Goal: Find specific page/section: Find specific page/section

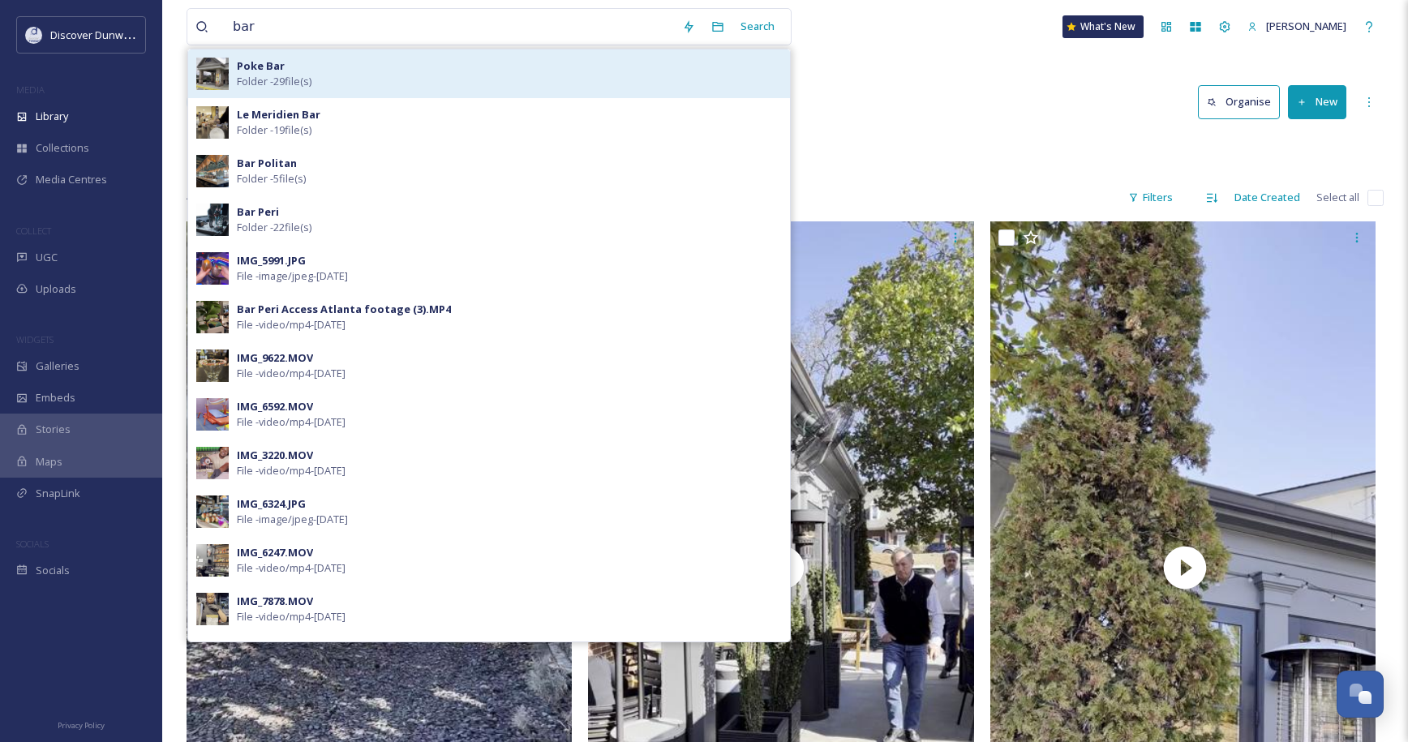
scroll to position [3245, 0]
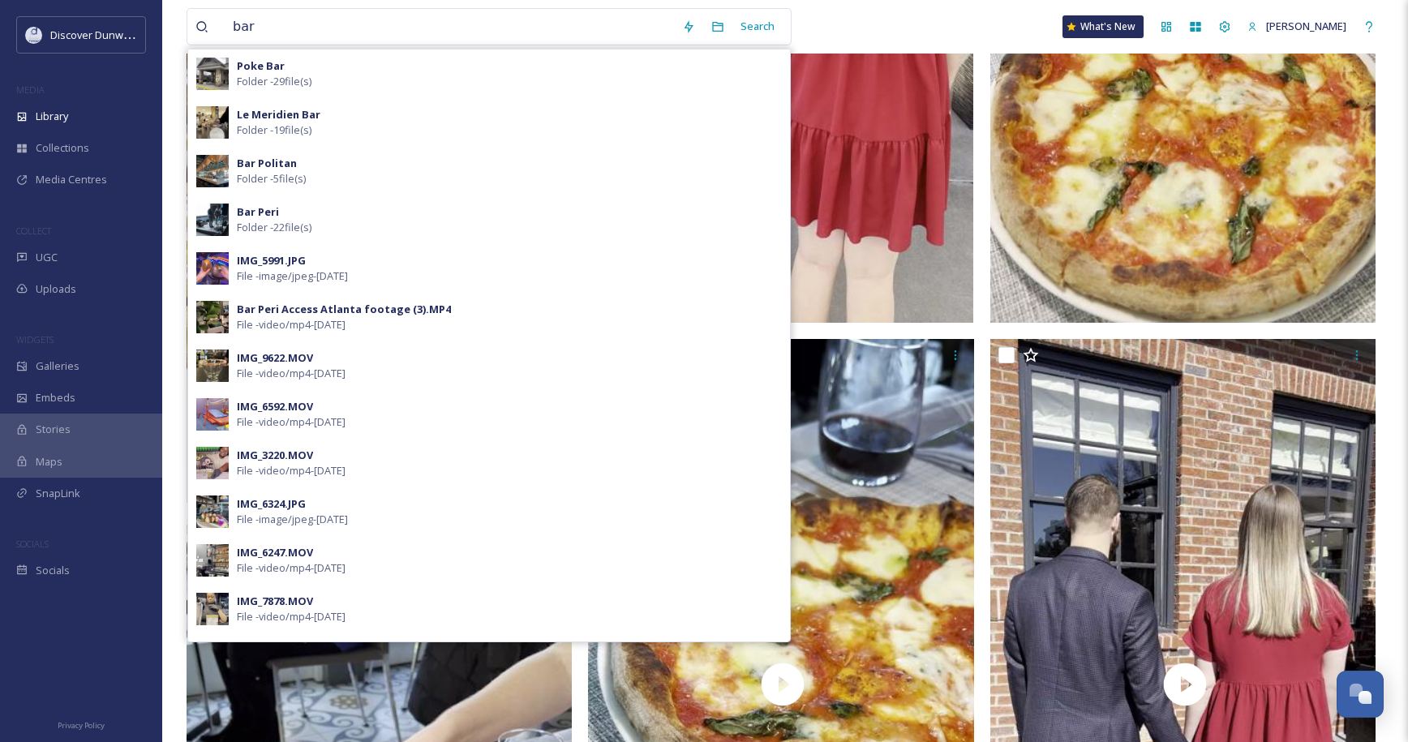
click at [188, 45] on div "bar Search Poke Bar Folder - 29 file(s) Le Meridien Bar Folder - 19 file(s) Bar…" at bounding box center [489, 26] width 605 height 37
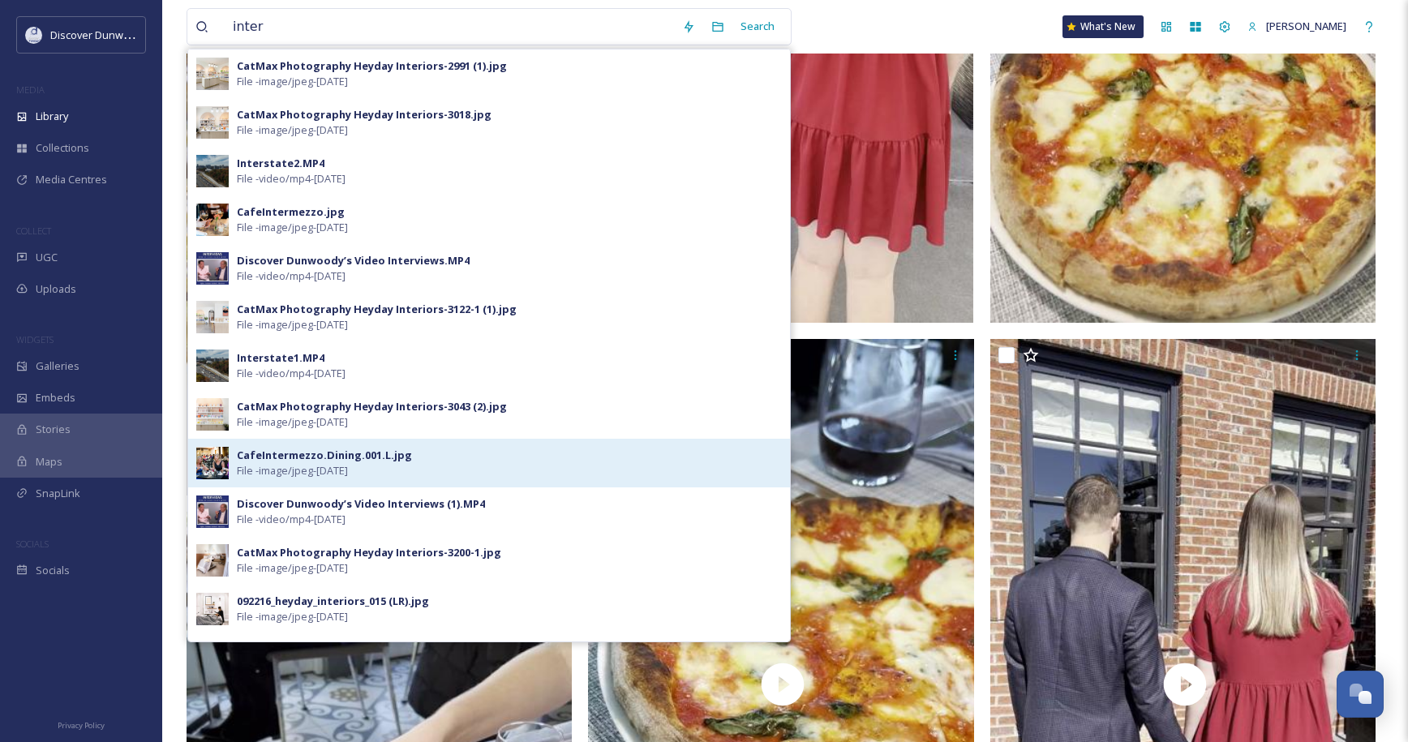
type input "inter"
click at [337, 453] on div "CafeIntermezzo.Dining.001.L.jpg" at bounding box center [324, 455] width 175 height 15
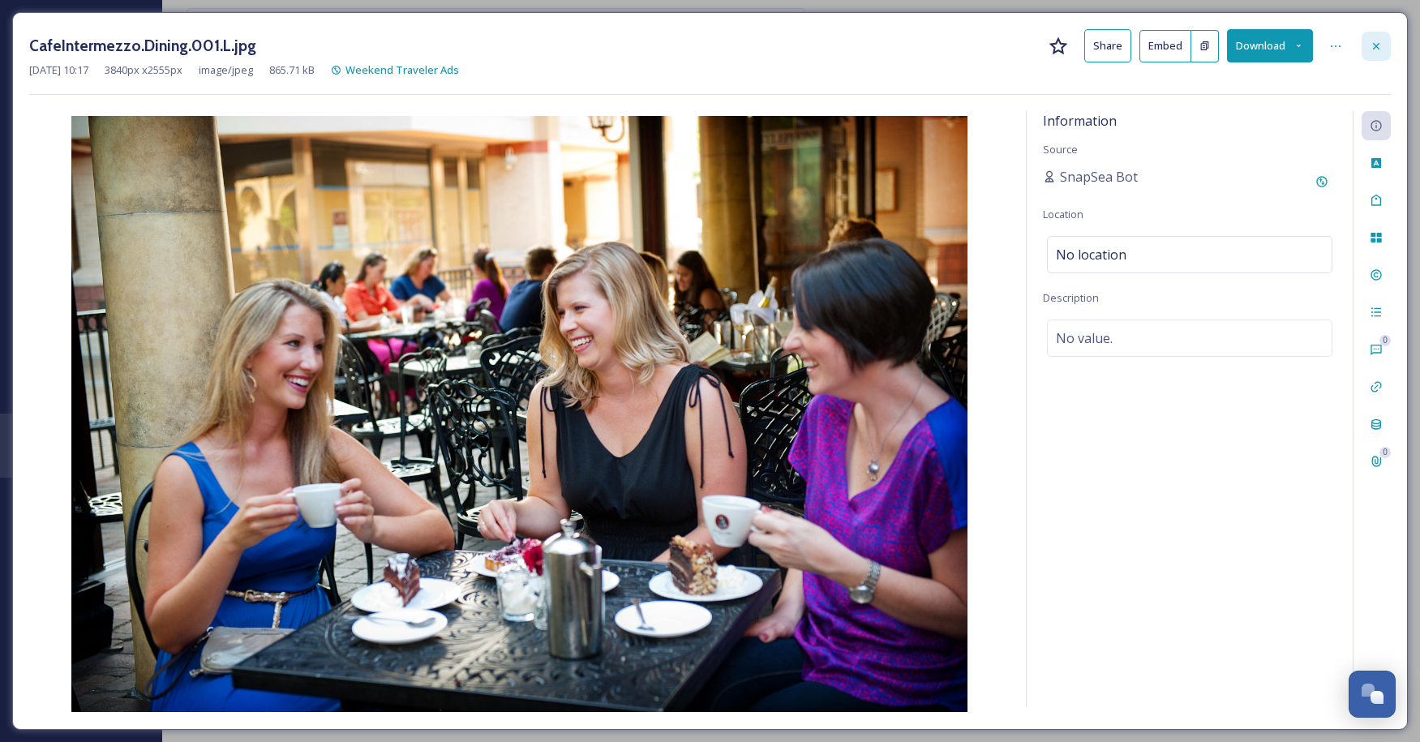
click at [1365, 51] on div at bounding box center [1376, 46] width 29 height 29
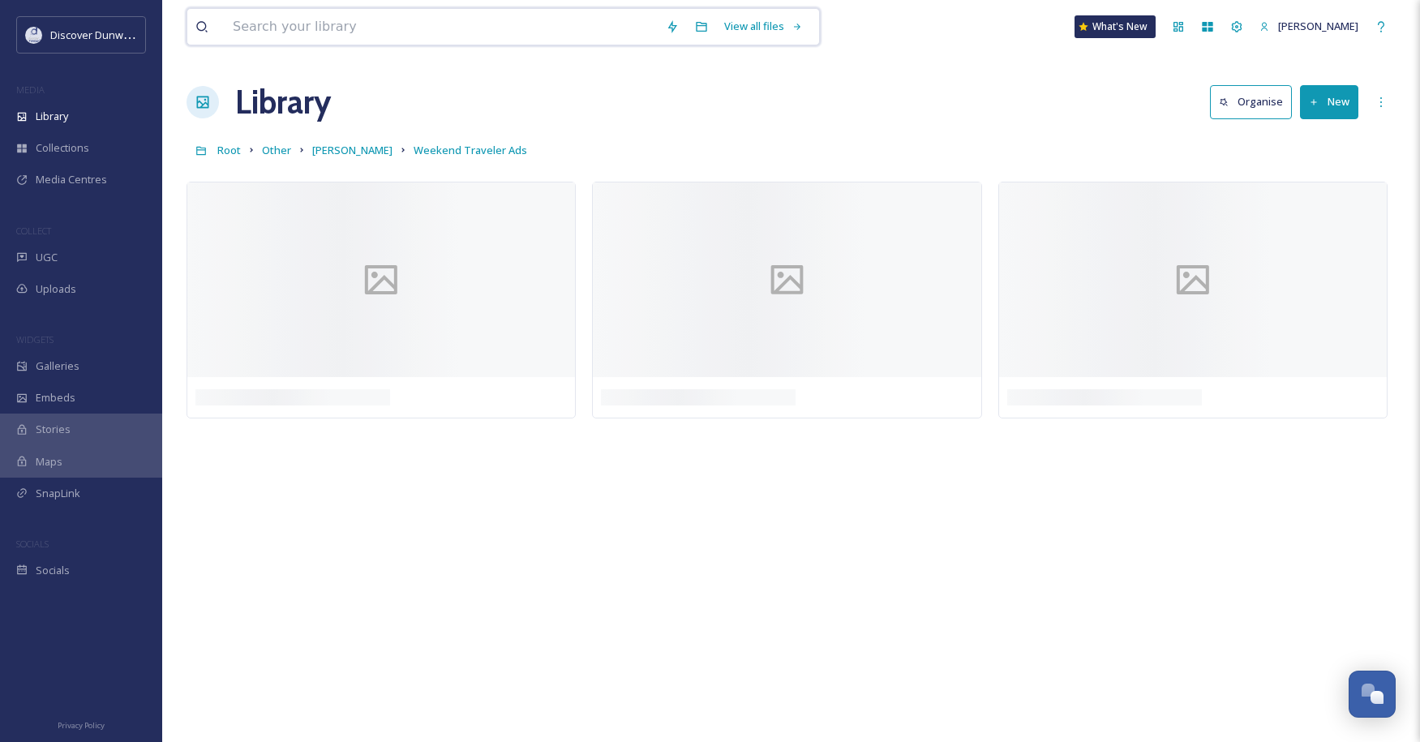
click at [648, 18] on input at bounding box center [441, 27] width 433 height 36
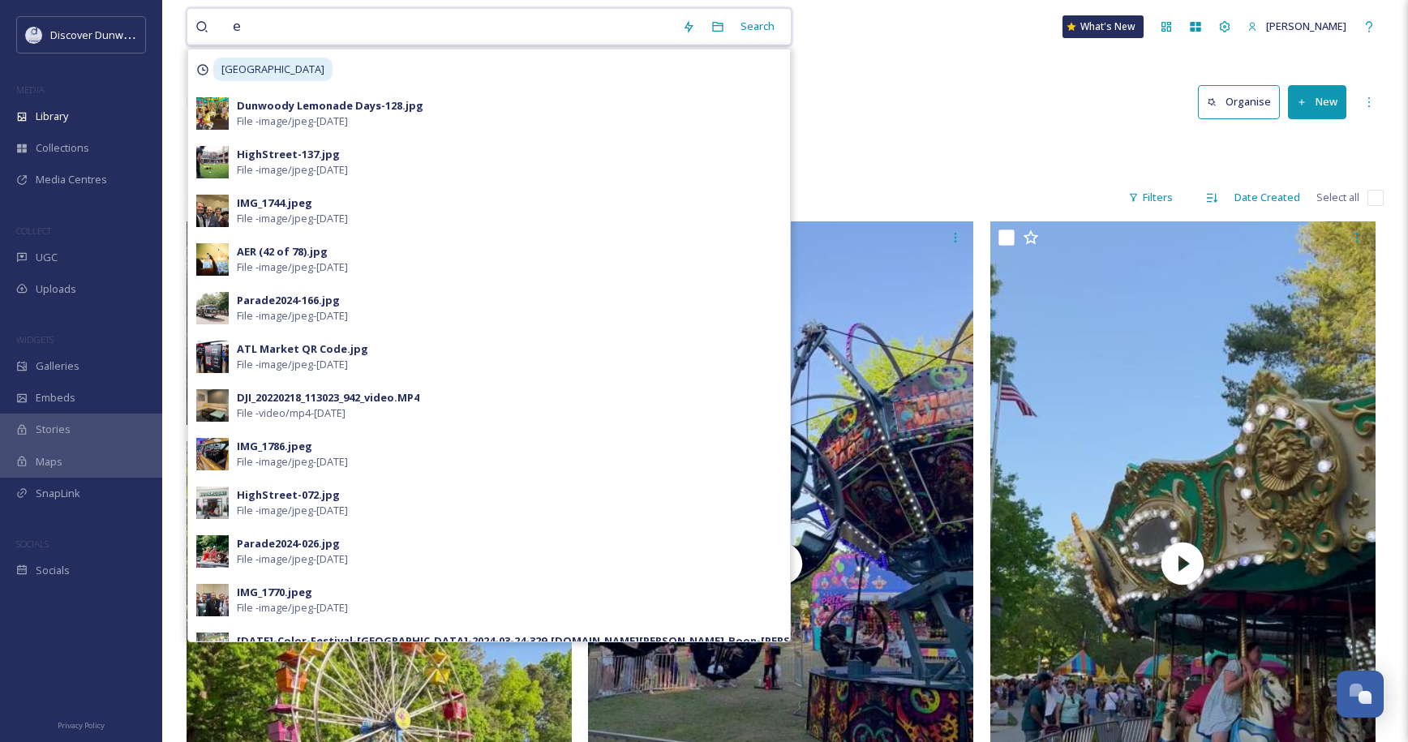
type input "e"
